Goal: Find specific page/section: Find specific page/section

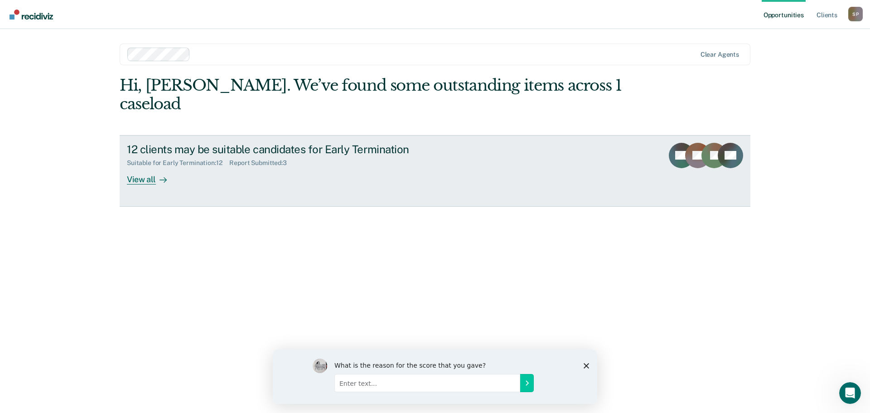
click at [153, 167] on div "View all" at bounding box center [152, 176] width 51 height 18
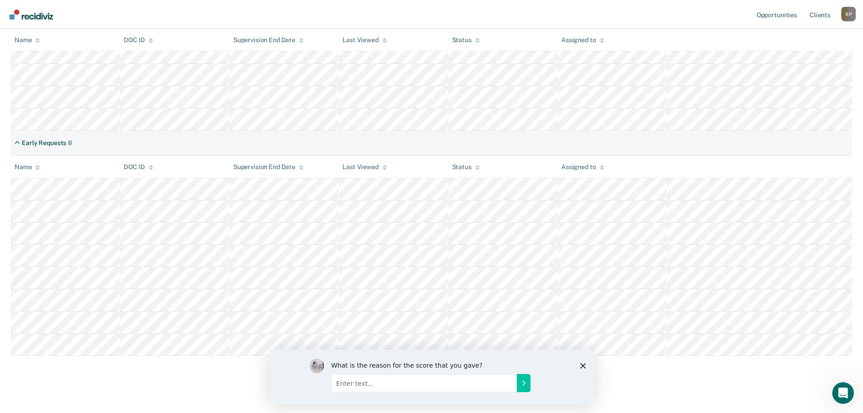
scroll to position [220, 0]
